Goal: Transaction & Acquisition: Subscribe to service/newsletter

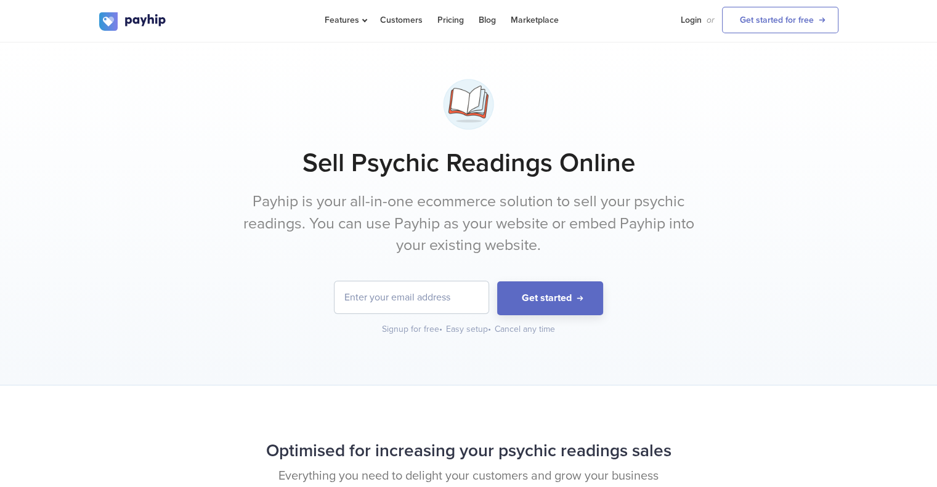
click at [760, 224] on div "Sell Psychic Readings Online Payhip is your all-in-one ecommerce solution to se…" at bounding box center [468, 204] width 739 height 262
click at [770, 375] on div "Sell Psychic Readings Online Payhip is your all-in-one ecommerce solution to se…" at bounding box center [468, 214] width 937 height 343
click at [746, 178] on div "Sell Psychic Readings Online Payhip is your all-in-one ecommerce solution to se…" at bounding box center [468, 204] width 739 height 262
click at [748, 270] on div "Sell Psychic Readings Online Payhip is your all-in-one ecommerce solution to se…" at bounding box center [468, 204] width 739 height 262
click at [864, 288] on div "Sell Psychic Readings Online Payhip is your all-in-one ecommerce solution to se…" at bounding box center [468, 214] width 937 height 343
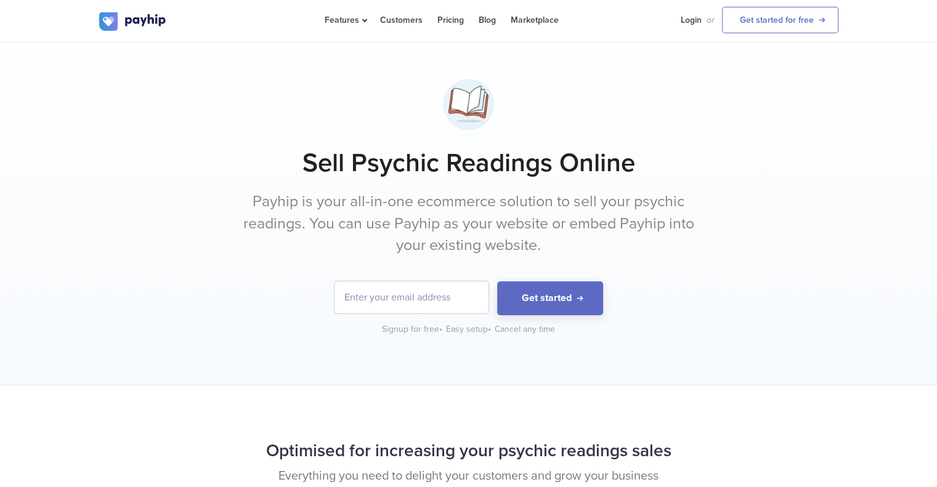
click at [831, 229] on div "Sell Psychic Readings Online Payhip is your all-in-one ecommerce solution to se…" at bounding box center [468, 204] width 739 height 262
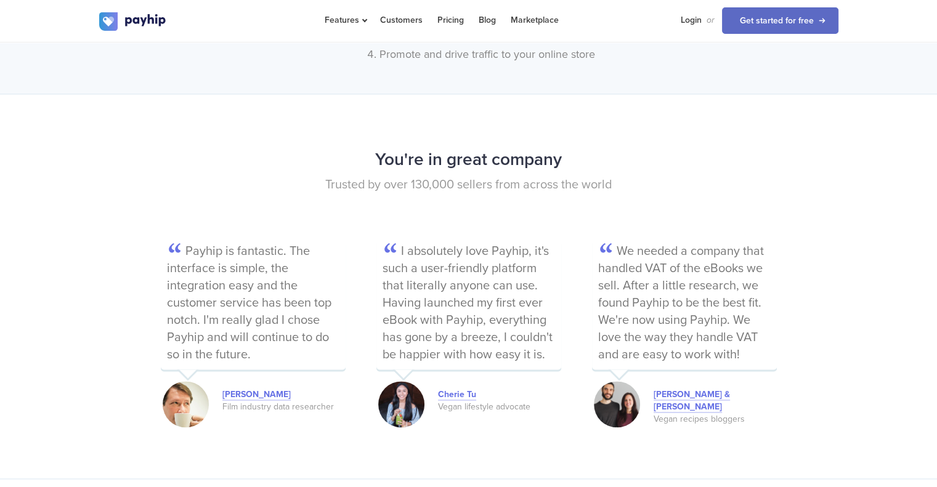
scroll to position [1601, 0]
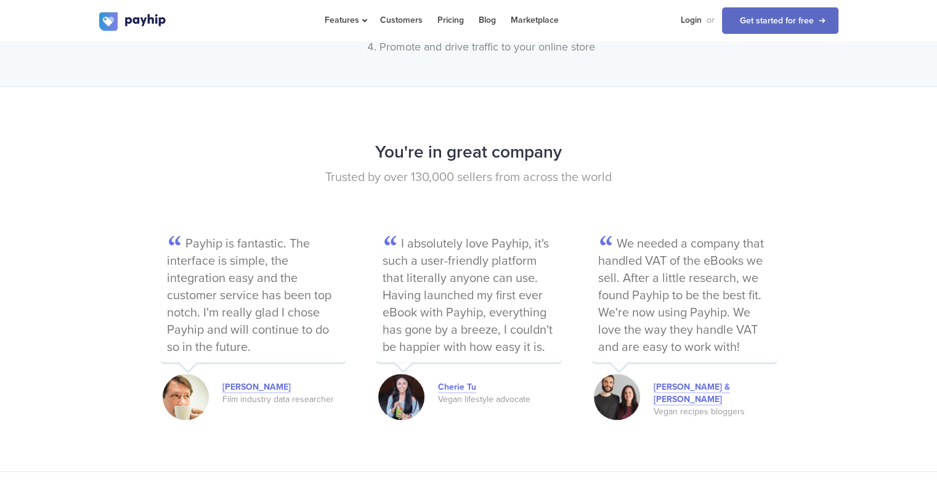
click at [375, 169] on p "Trusted by over 130,000 sellers from across the world" at bounding box center [468, 178] width 739 height 18
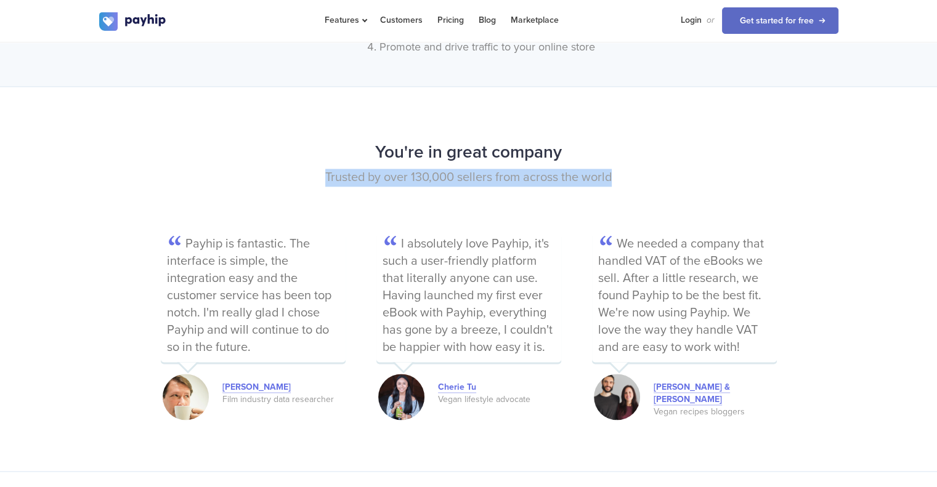
click at [375, 169] on p "Trusted by over 130,000 sellers from across the world" at bounding box center [468, 178] width 739 height 18
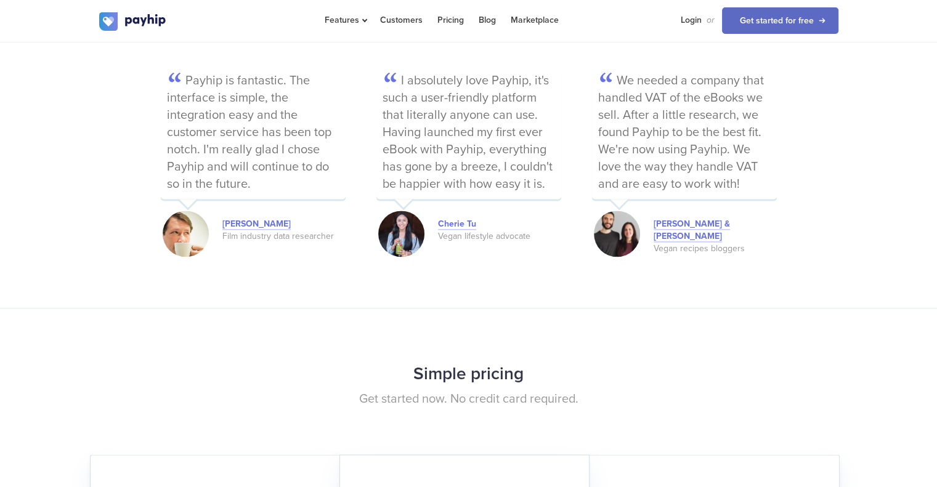
scroll to position [1786, 0]
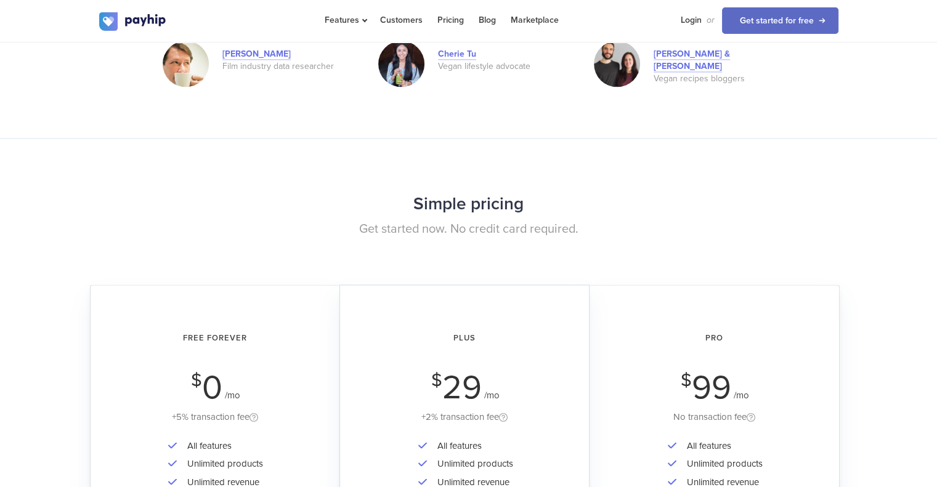
scroll to position [2156, 0]
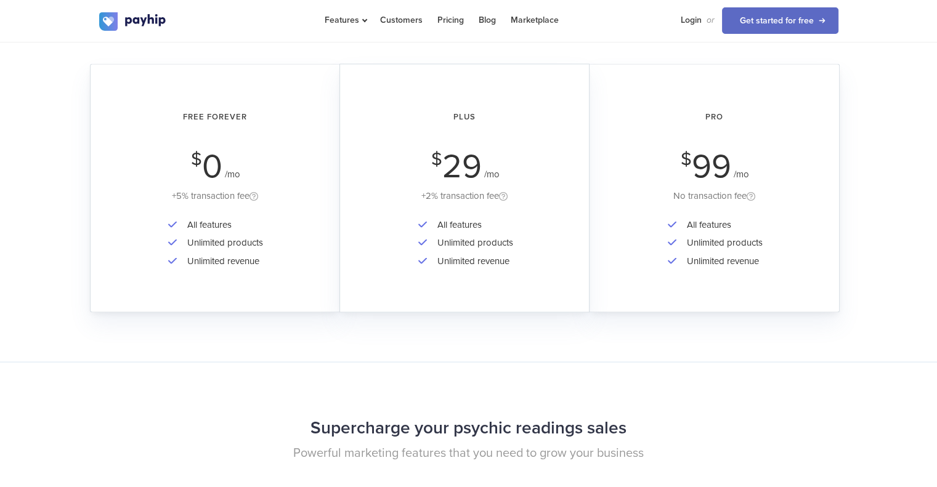
click at [218, 243] on li "Unlimited products" at bounding box center [222, 243] width 82 height 18
click at [217, 263] on li "Unlimited revenue" at bounding box center [222, 261] width 82 height 18
click at [250, 211] on div "Free Forever $ 0 /mo +5% transaction fee All features Unlimited products Unlimi…" at bounding box center [215, 187] width 250 height 249
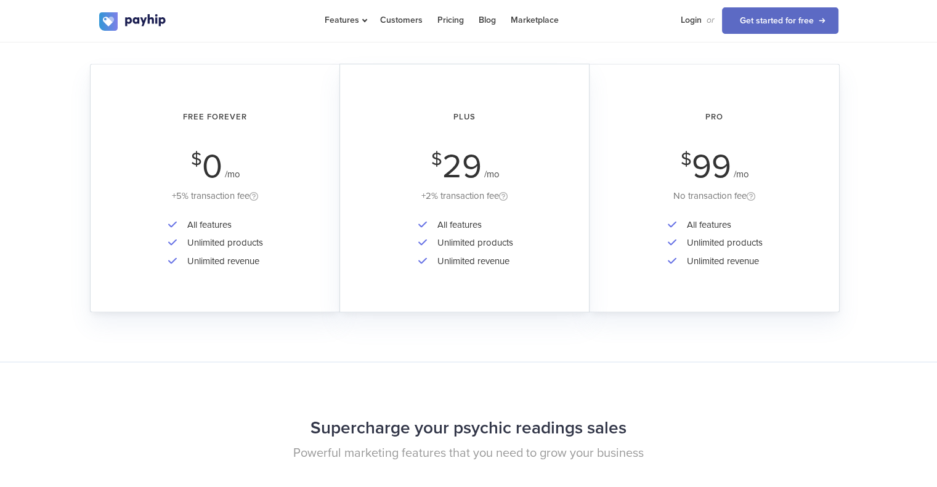
click at [250, 211] on div "Free Forever $ 0 /mo +5% transaction fee All features Unlimited products Unlimi…" at bounding box center [215, 187] width 250 height 249
click at [274, 221] on div "All features Unlimited products Unlimited revenue" at bounding box center [215, 251] width 215 height 71
click at [215, 222] on li "All features" at bounding box center [222, 225] width 82 height 18
click at [206, 171] on span "0" at bounding box center [212, 167] width 20 height 40
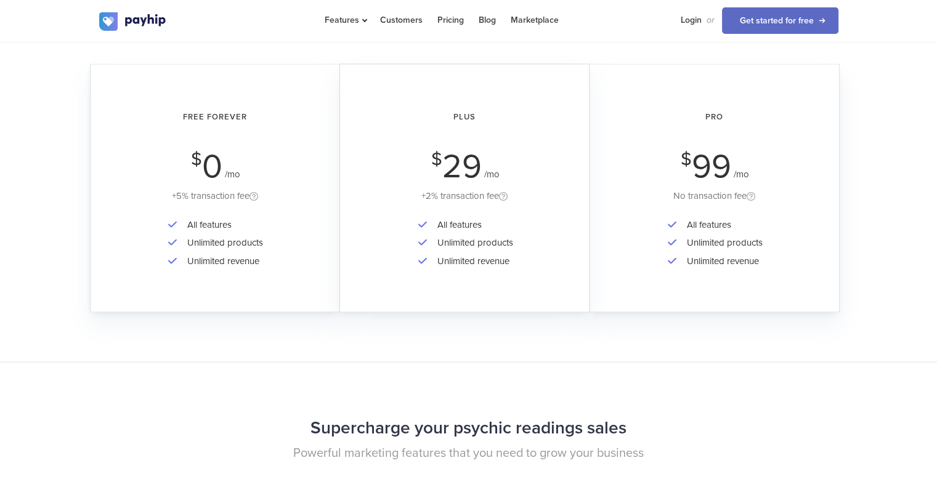
click at [205, 176] on span "0" at bounding box center [212, 167] width 20 height 40
click at [205, 198] on div "+5% transaction fee" at bounding box center [215, 195] width 215 height 15
click at [219, 171] on span "0" at bounding box center [212, 167] width 20 height 40
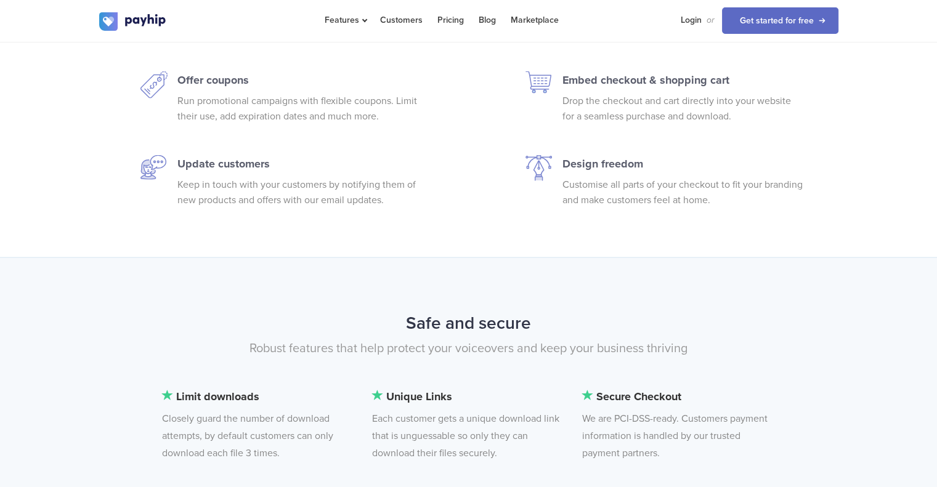
scroll to position [2895, 0]
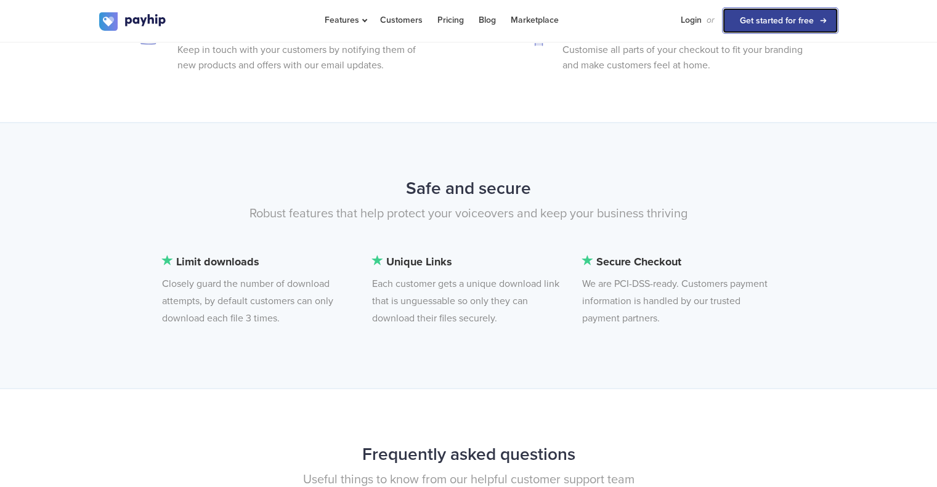
click at [788, 22] on link "Get started for free" at bounding box center [780, 20] width 116 height 26
